Goal: Information Seeking & Learning: Learn about a topic

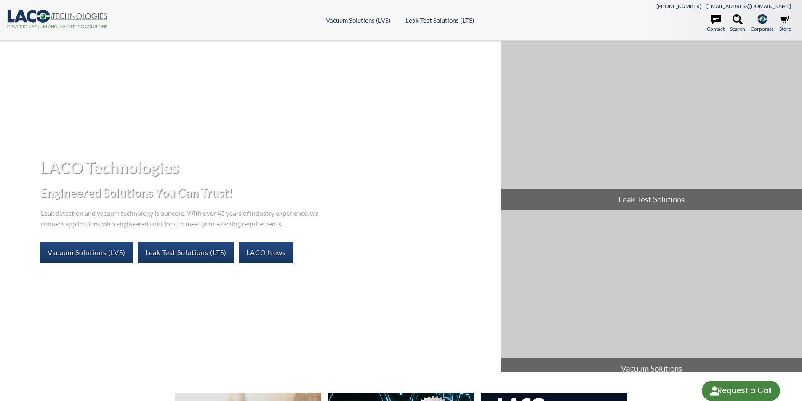
select select "Language Translate Widget"
click at [738, 18] on icon at bounding box center [737, 19] width 10 height 10
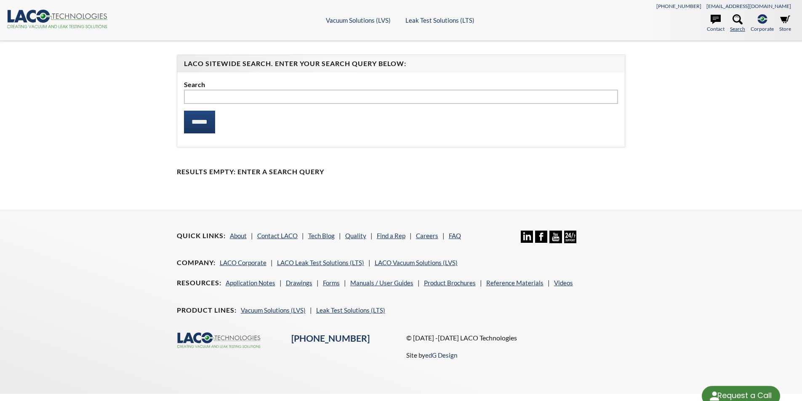
select select "Language Translate Widget"
type input "********"
click at [206, 121] on input "******" at bounding box center [199, 122] width 31 height 23
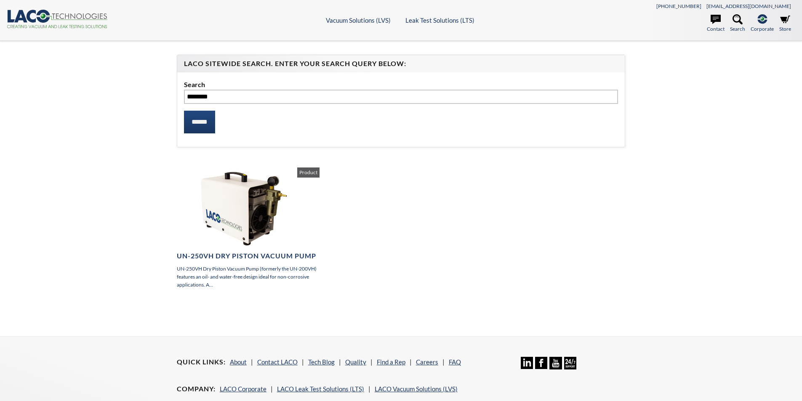
select select "Language Translate Widget"
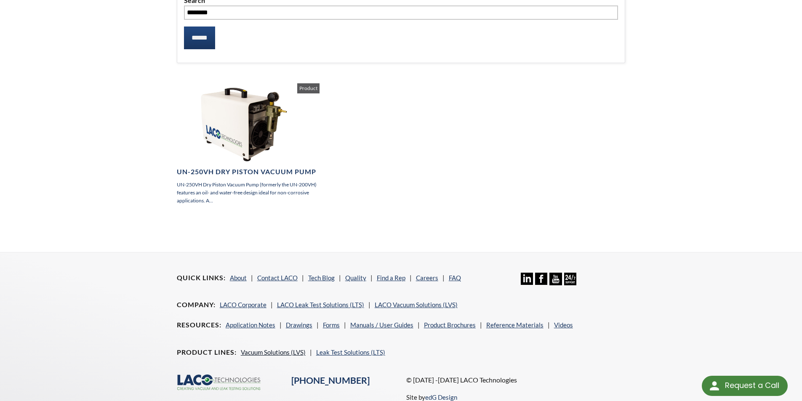
click at [265, 352] on link "Vacuum Solutions (LVS)" at bounding box center [273, 353] width 65 height 8
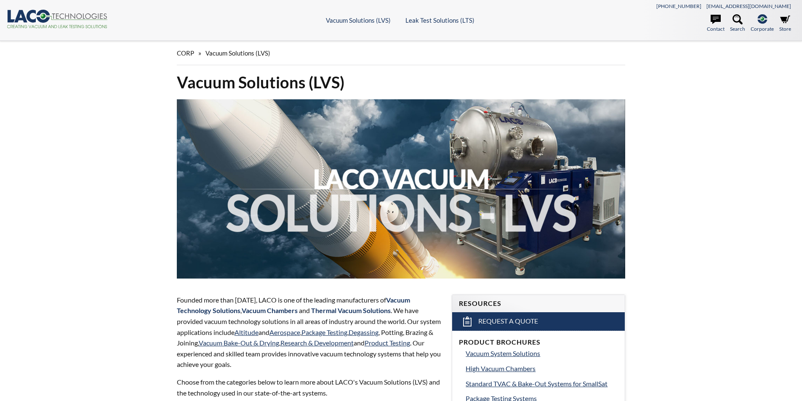
select select "Language Translate Widget"
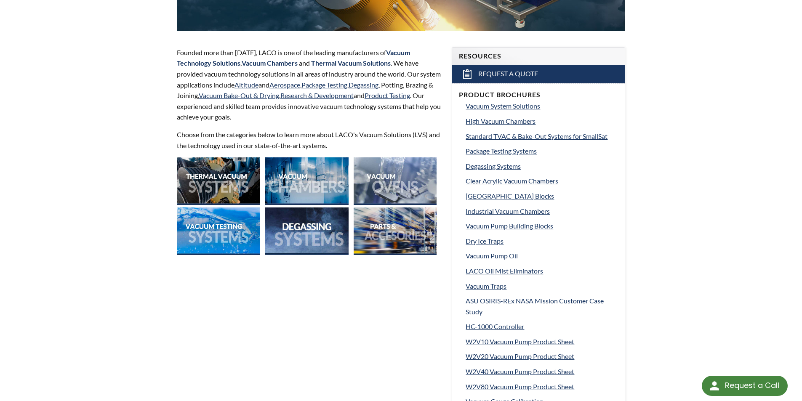
scroll to position [253, 0]
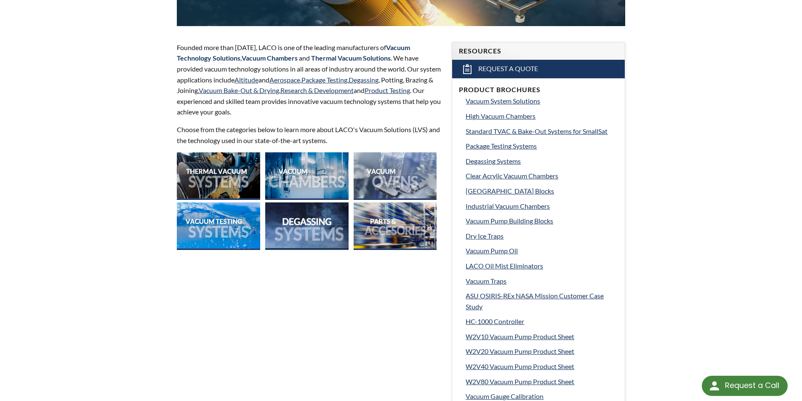
click at [222, 178] on img at bounding box center [218, 176] width 83 height 48
click at [385, 226] on img at bounding box center [395, 226] width 83 height 48
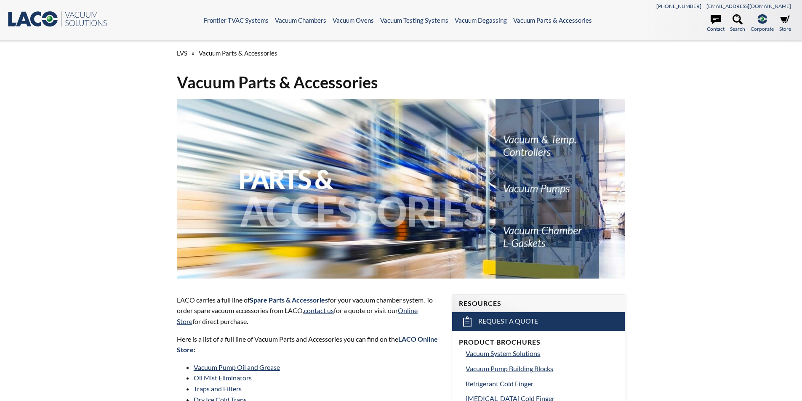
select select "Language Translate Widget"
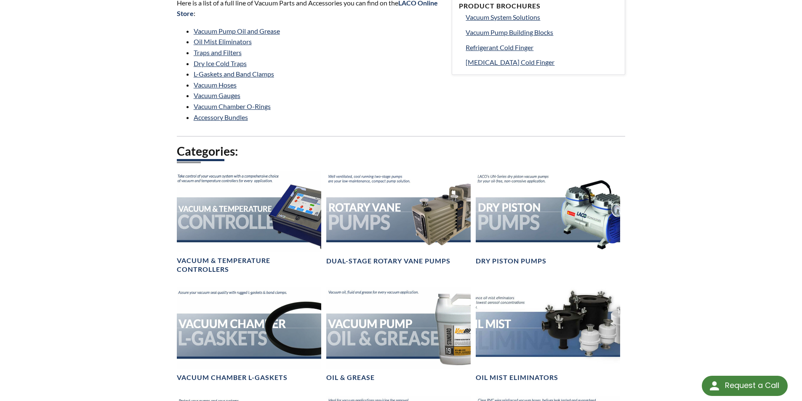
scroll to position [337, 0]
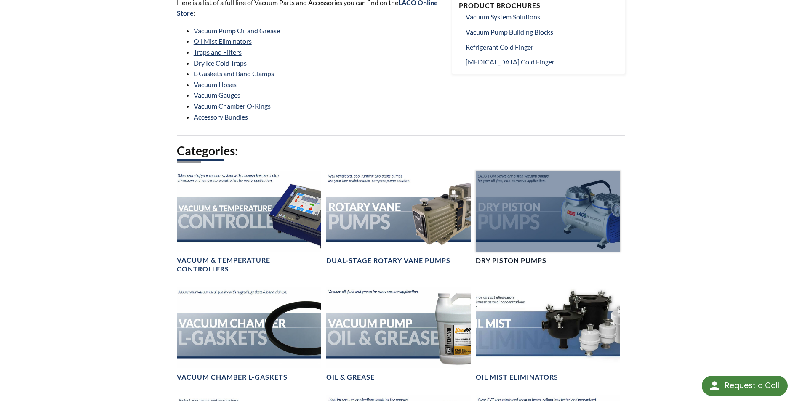
click at [555, 213] on div at bounding box center [548, 211] width 144 height 81
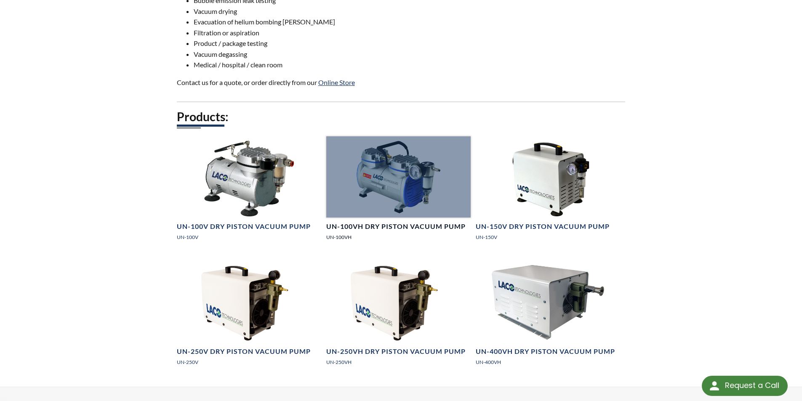
scroll to position [463, 0]
click at [422, 178] on div at bounding box center [398, 176] width 144 height 81
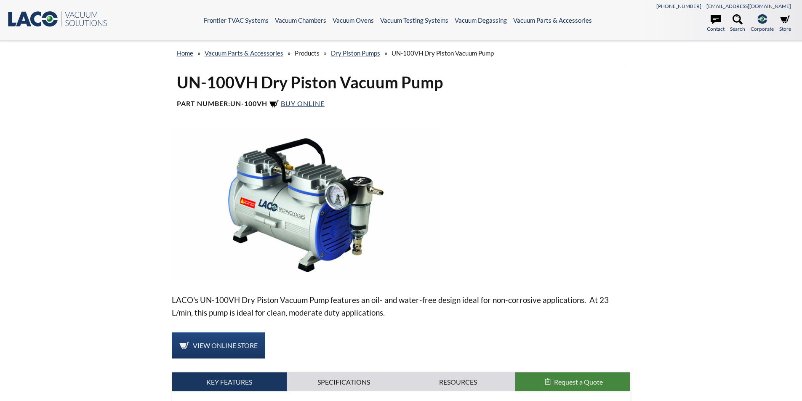
select select "Language Translate Widget"
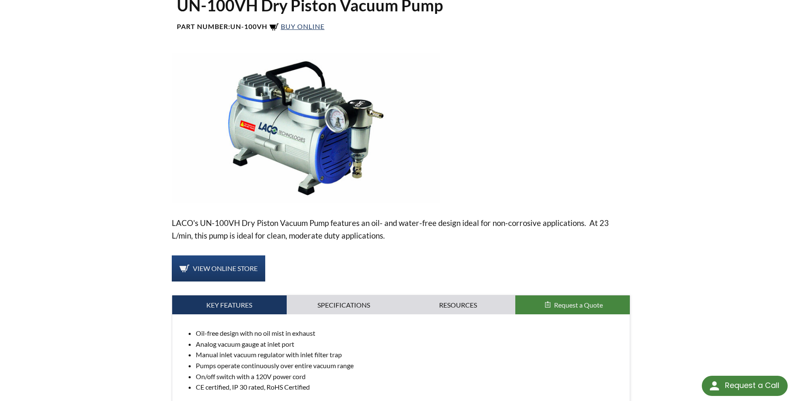
scroll to position [84, 0]
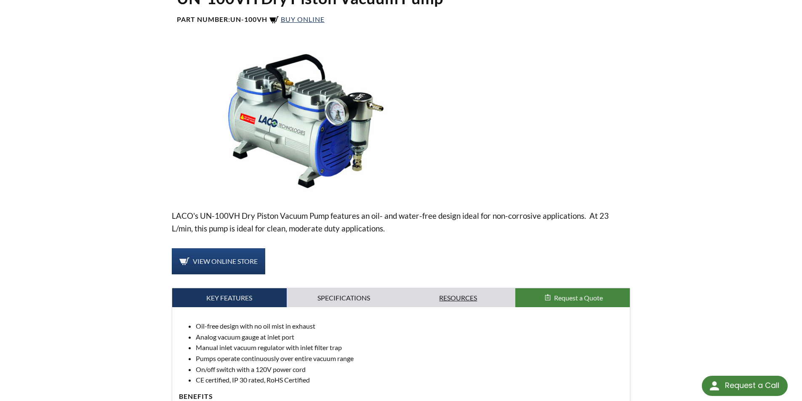
click at [458, 298] on link "Resources" at bounding box center [458, 297] width 114 height 19
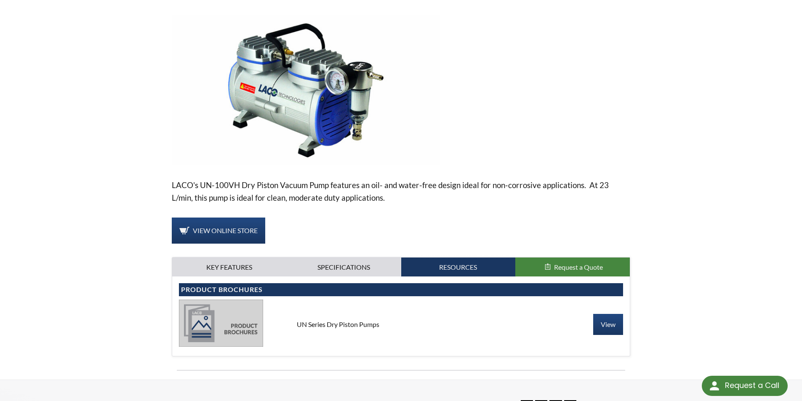
scroll to position [210, 0]
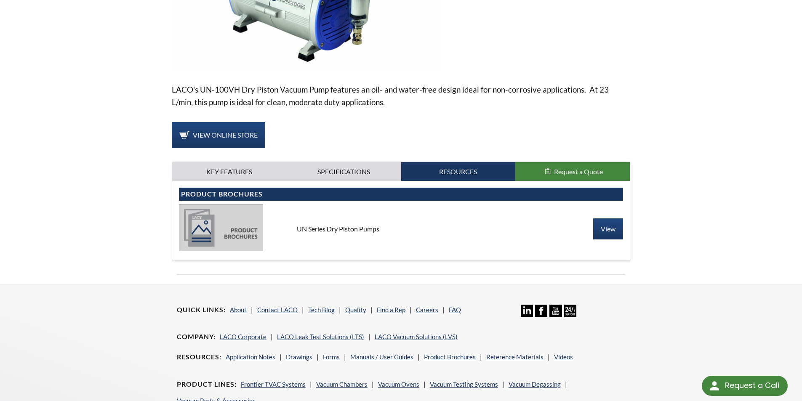
click at [241, 243] on img at bounding box center [221, 227] width 84 height 47
click at [603, 231] on link "View" at bounding box center [608, 228] width 30 height 21
